Goal: Task Accomplishment & Management: Manage account settings

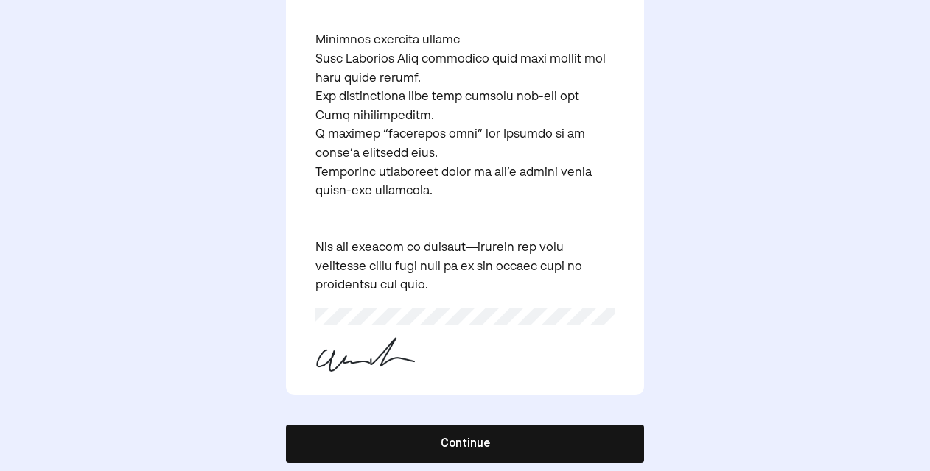
scroll to position [1183, 0]
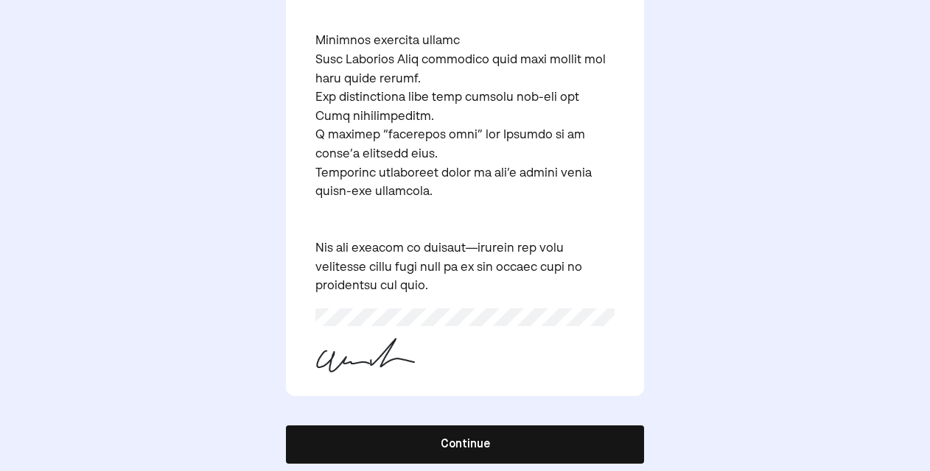
click at [501, 426] on button "Continue" at bounding box center [465, 445] width 358 height 38
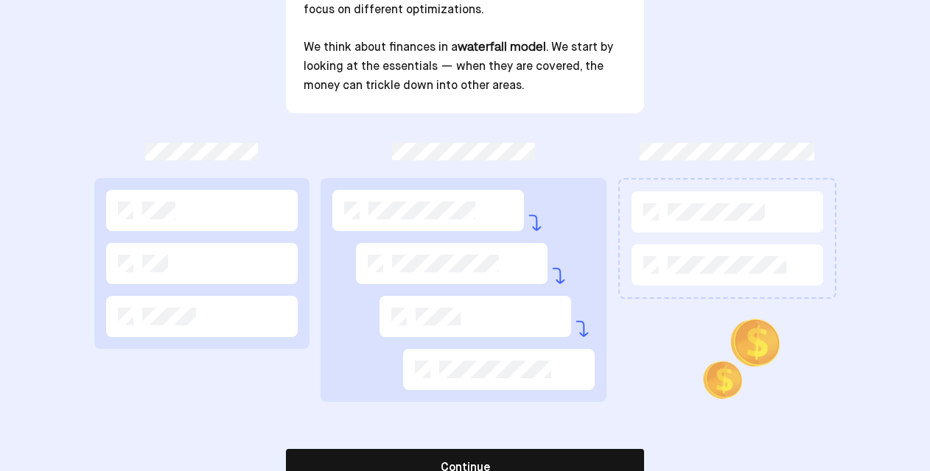
scroll to position [295, 0]
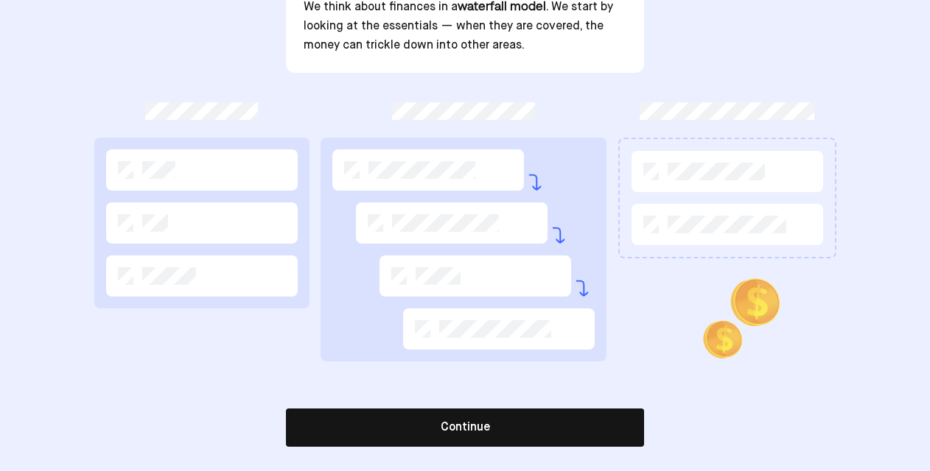
click at [689, 193] on div at bounding box center [727, 198] width 218 height 121
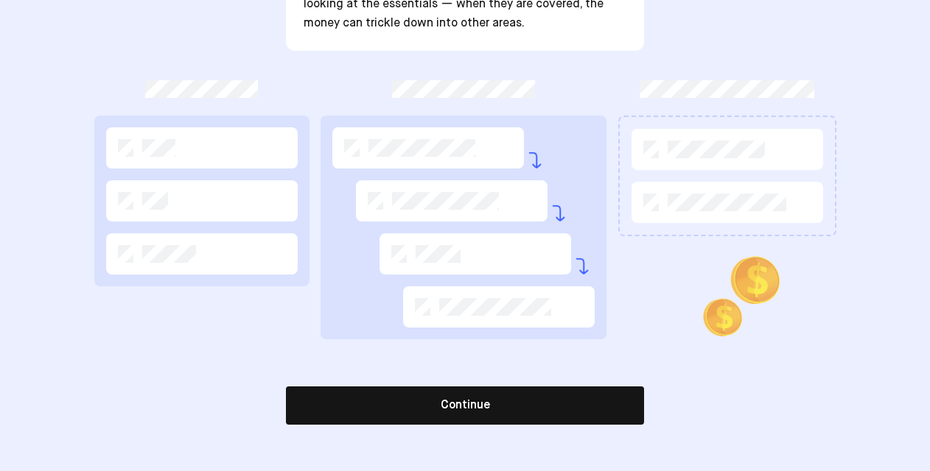
scroll to position [317, 0]
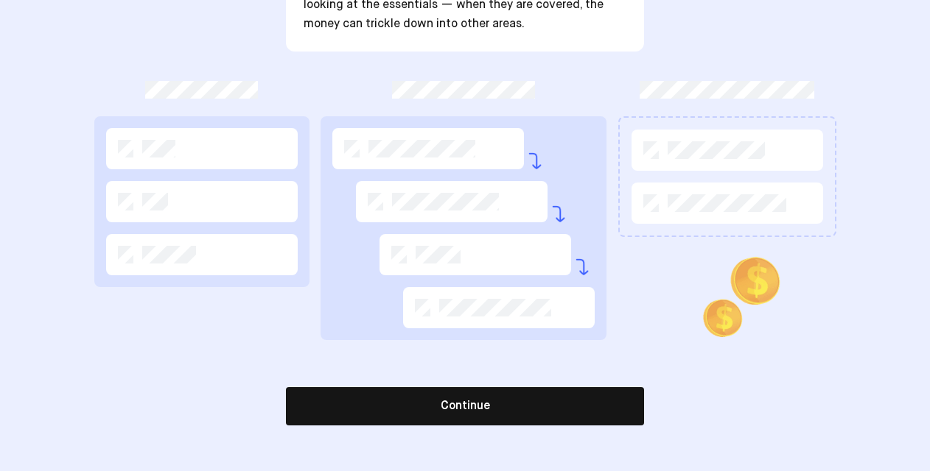
click at [479, 402] on button "Continue" at bounding box center [465, 406] width 358 height 38
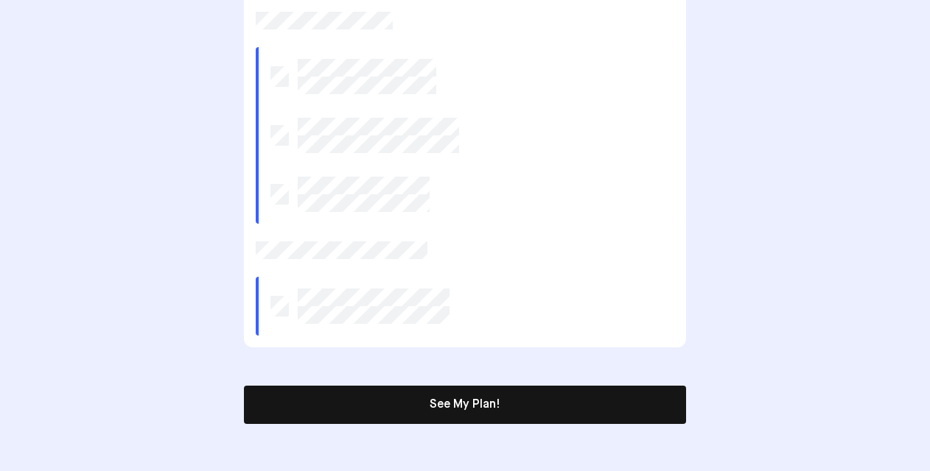
scroll to position [533, 0]
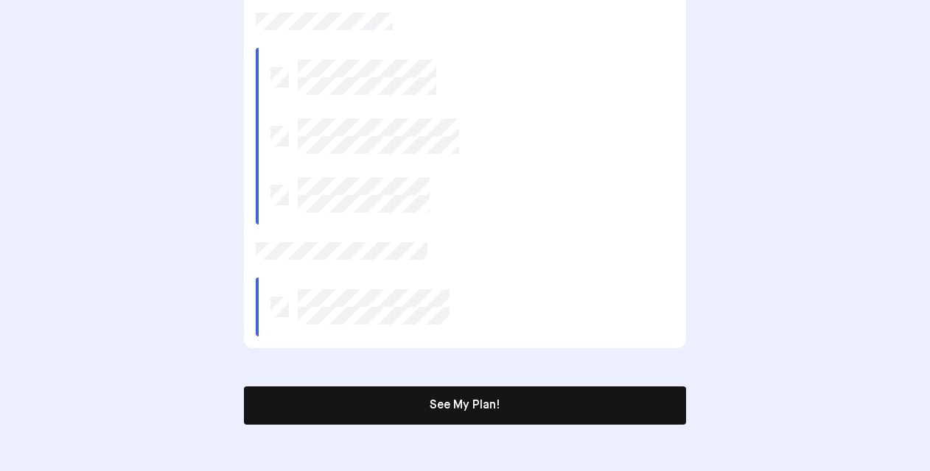
click at [452, 407] on button "See My Plan!" at bounding box center [465, 406] width 442 height 38
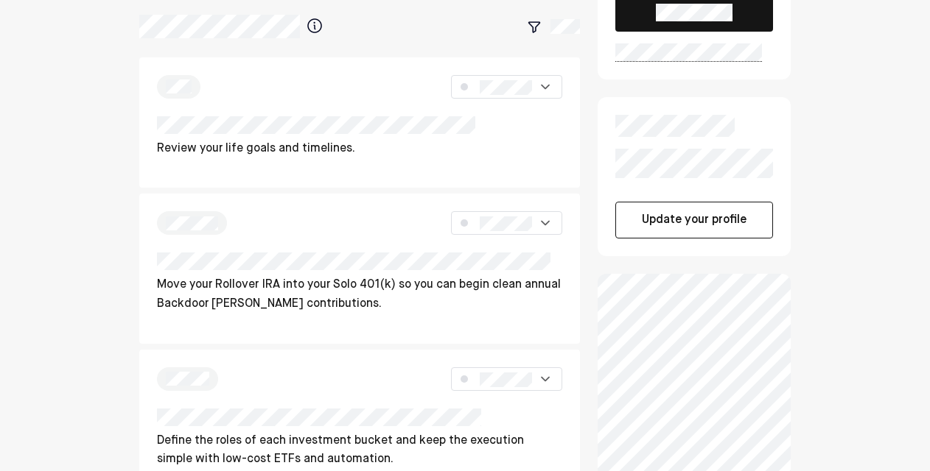
scroll to position [189, 0]
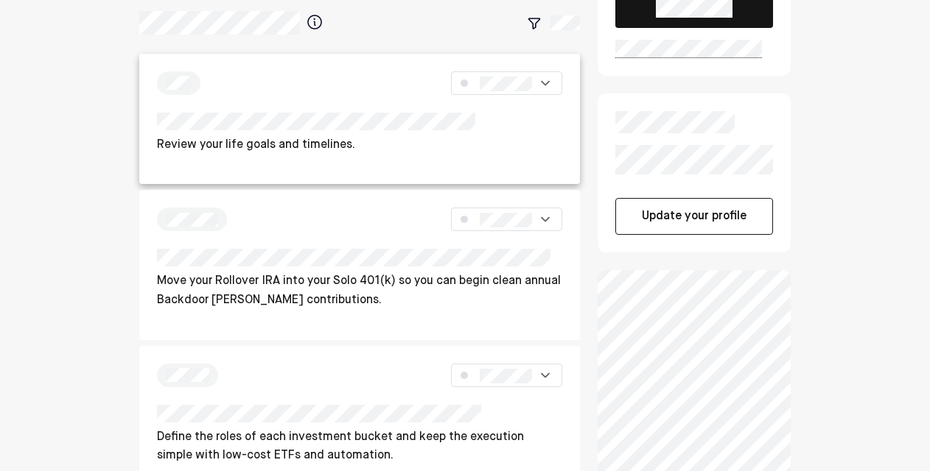
click at [224, 108] on div "Review your life goals and timelines." at bounding box center [359, 119] width 440 height 131
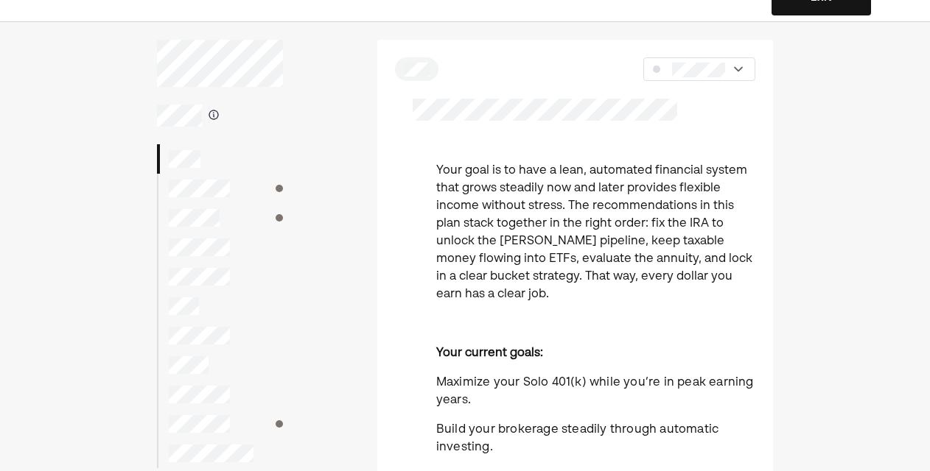
scroll to position [28, 0]
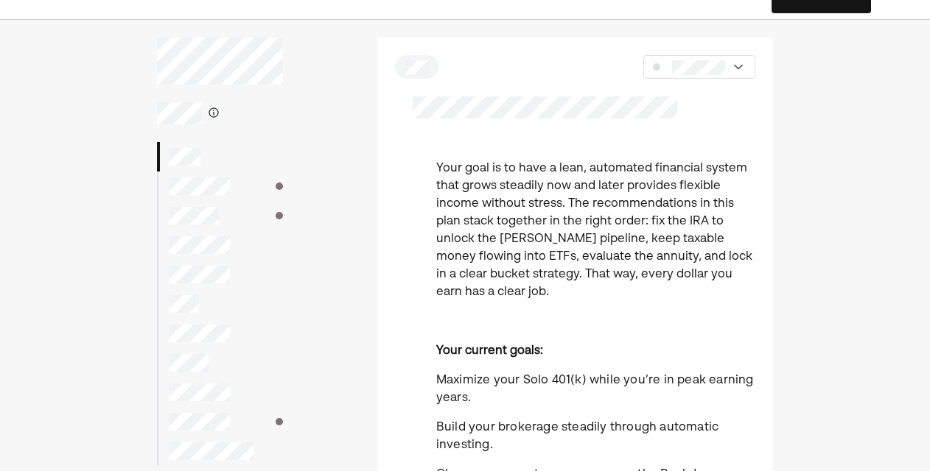
click at [249, 181] on div at bounding box center [220, 186] width 126 height 29
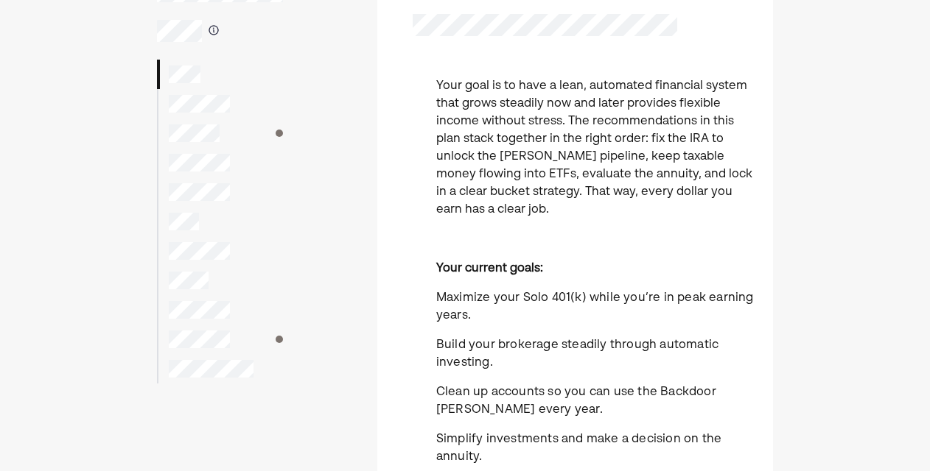
scroll to position [123, 0]
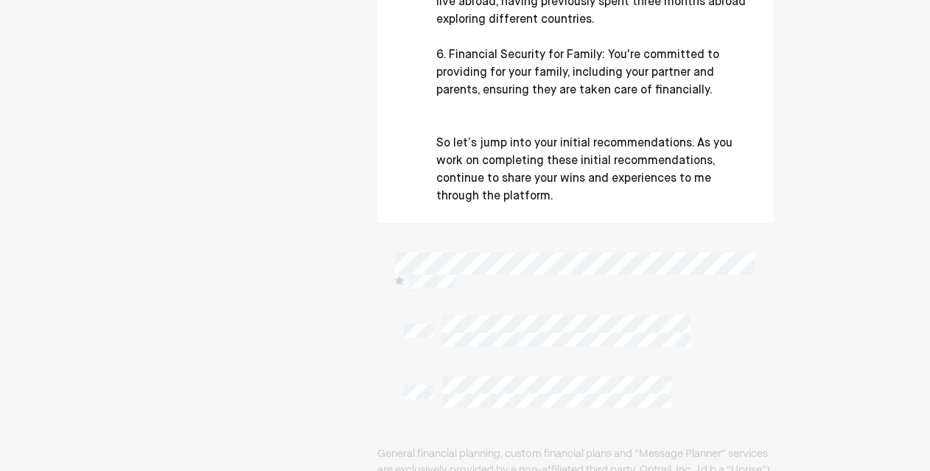
scroll to position [865, 0]
